Goal: Task Accomplishment & Management: Manage account settings

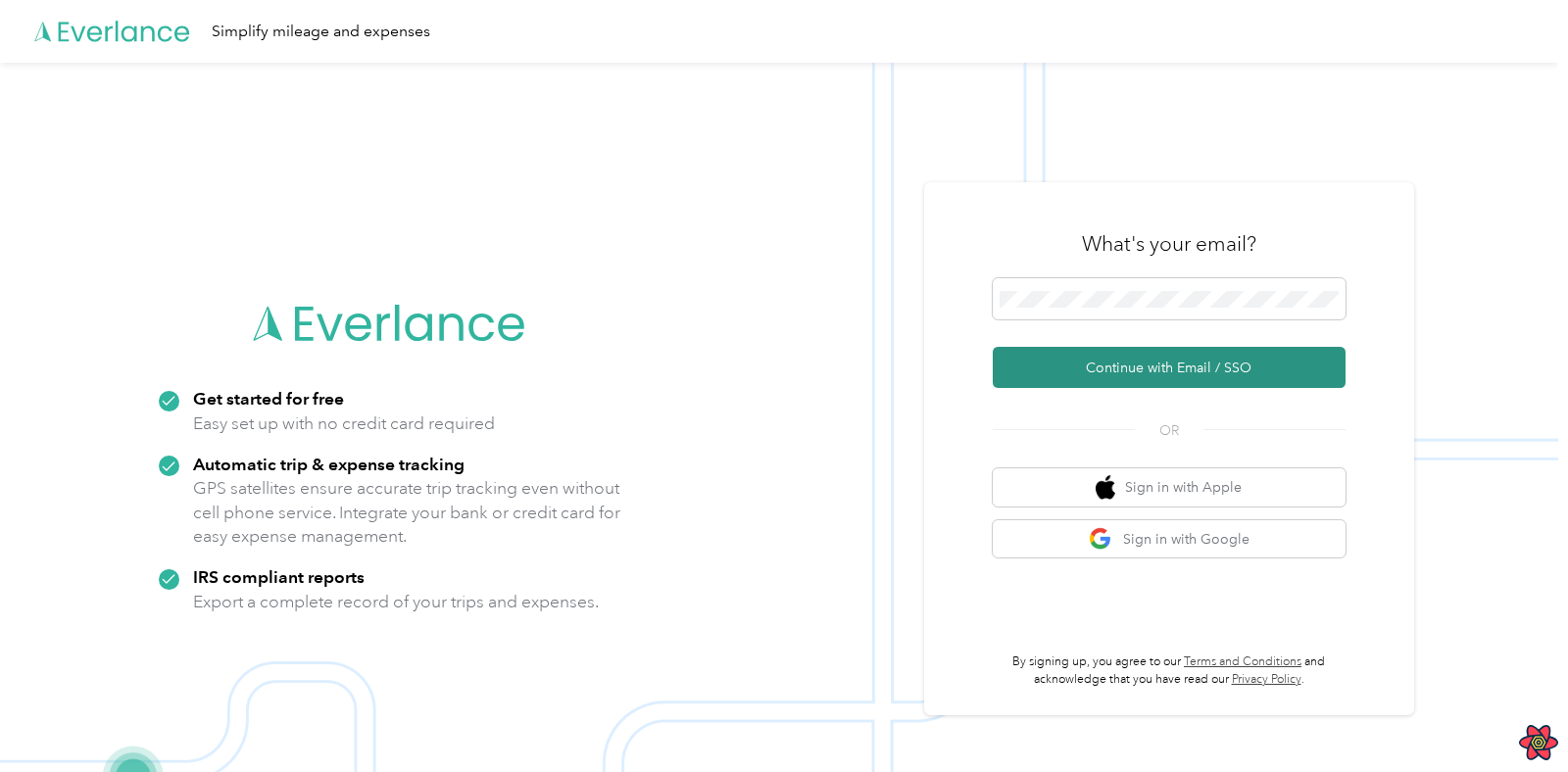
click at [1171, 375] on button "Continue with Email / SSO" at bounding box center [1169, 367] width 353 height 41
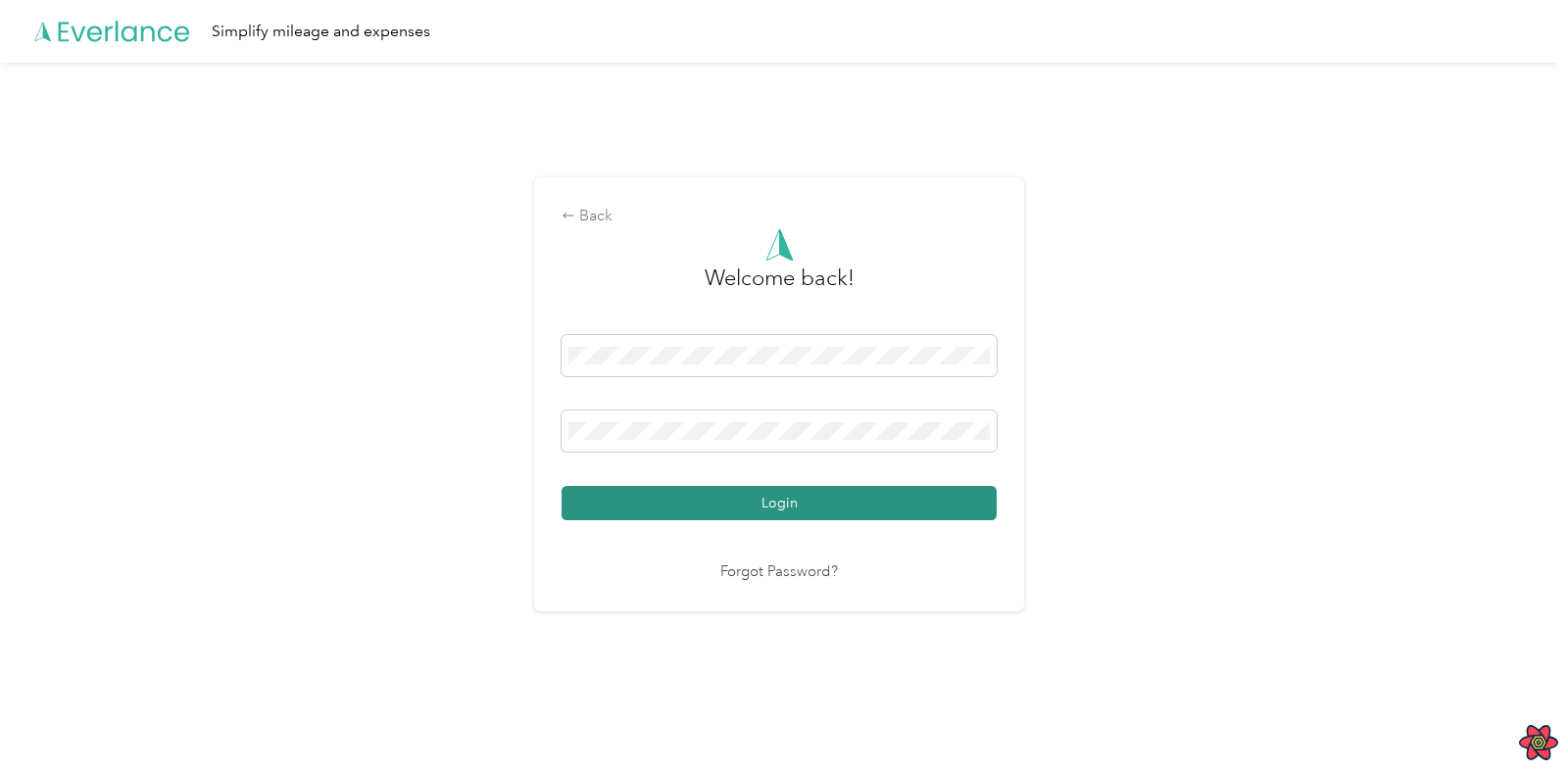
click at [804, 509] on button "Login" at bounding box center [778, 503] width 435 height 34
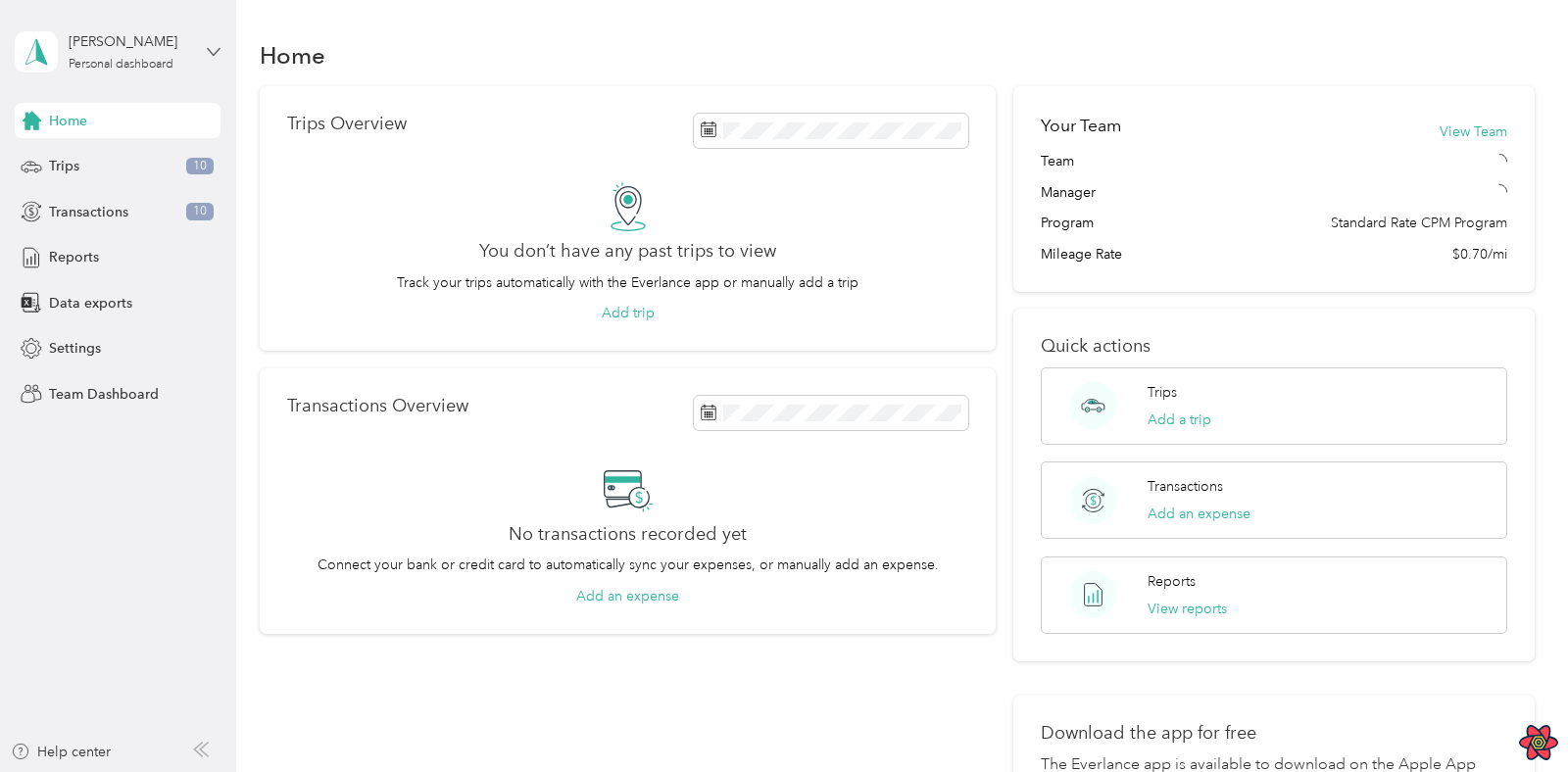
click at [212, 49] on icon at bounding box center [214, 52] width 14 height 14
click at [101, 244] on div "Log out" at bounding box center [69, 241] width 75 height 21
